Goal: Transaction & Acquisition: Purchase product/service

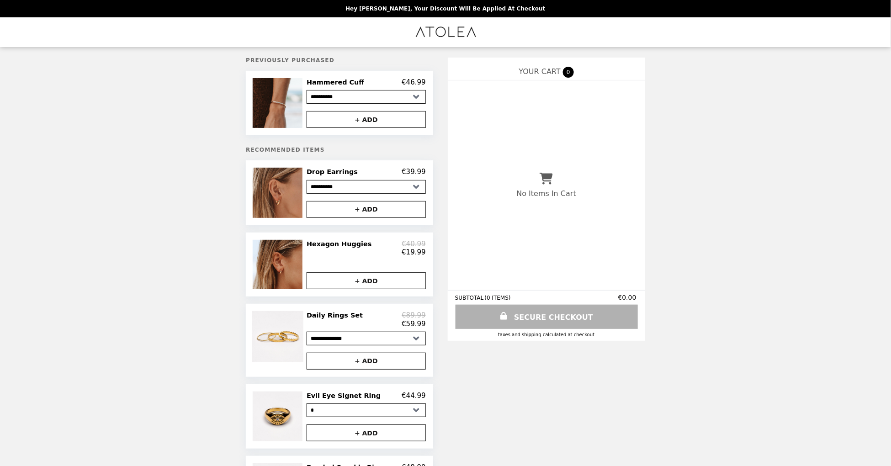
click at [339, 244] on h2 "Hexagon Huggies" at bounding box center [341, 244] width 69 height 8
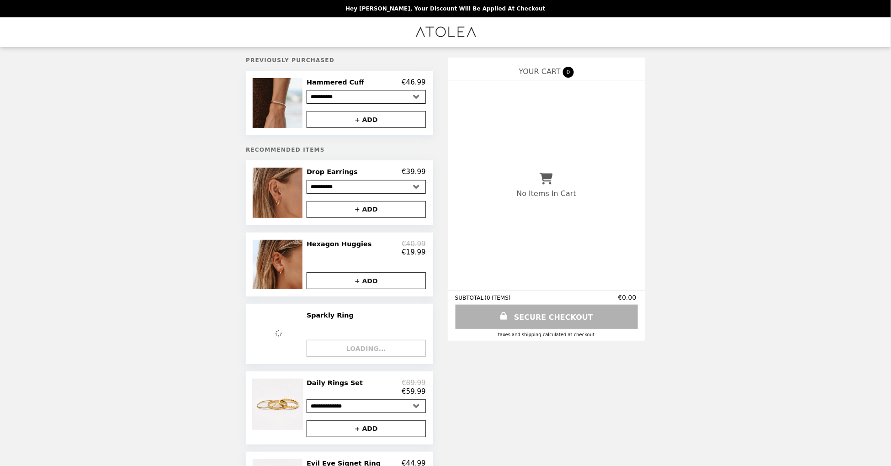
click at [337, 169] on h2 "Drop Earrings" at bounding box center [334, 172] width 55 height 8
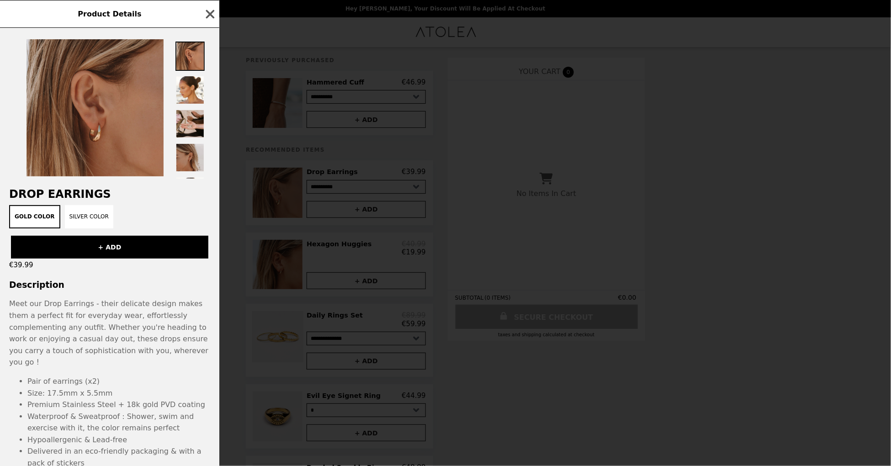
click at [113, 148] on img at bounding box center [95, 107] width 137 height 137
